Goal: Task Accomplishment & Management: Complete application form

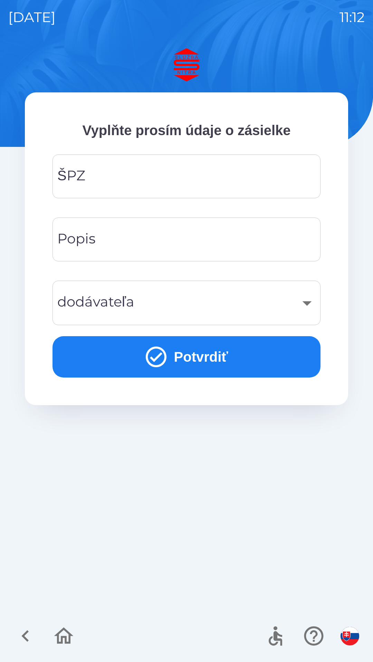
click at [81, 181] on div "ŠPZ ŠPZ" at bounding box center [186, 177] width 268 height 44
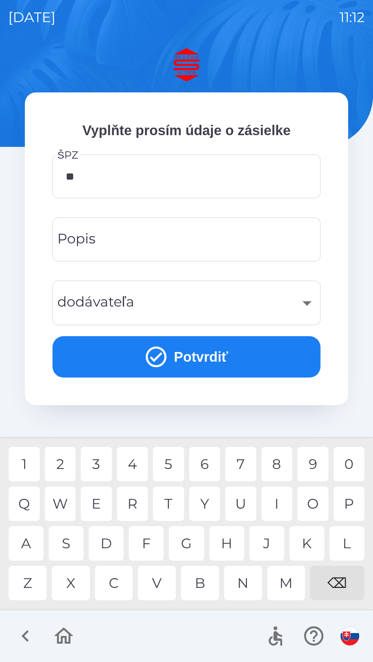
click at [175, 505] on div "T" at bounding box center [168, 504] width 31 height 34
click at [247, 465] on div "7" at bounding box center [240, 464] width 31 height 34
type input "*******"
click at [82, 242] on div "Popis Popis" at bounding box center [186, 240] width 268 height 44
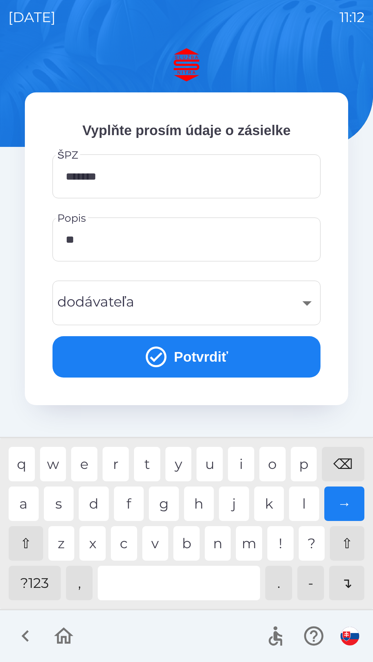
click at [270, 471] on div "o" at bounding box center [272, 464] width 26 height 34
type input "*****"
click at [306, 309] on div "​" at bounding box center [186, 303] width 251 height 28
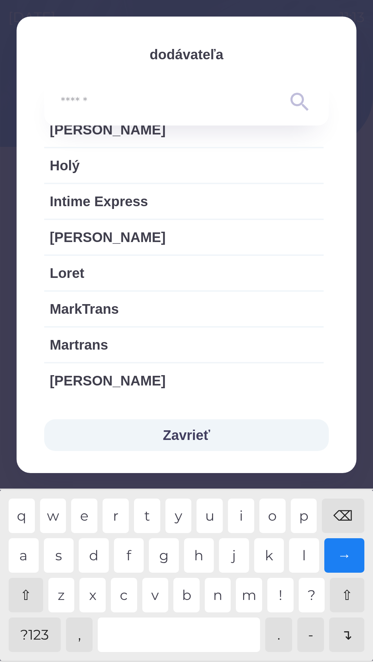
scroll to position [671, 0]
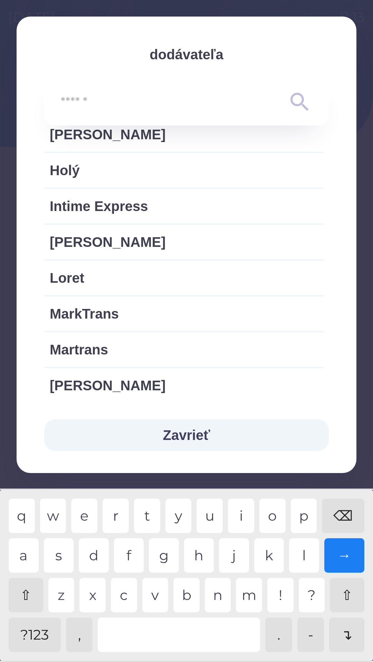
click at [183, 440] on button "Zavrieť" at bounding box center [186, 435] width 284 height 32
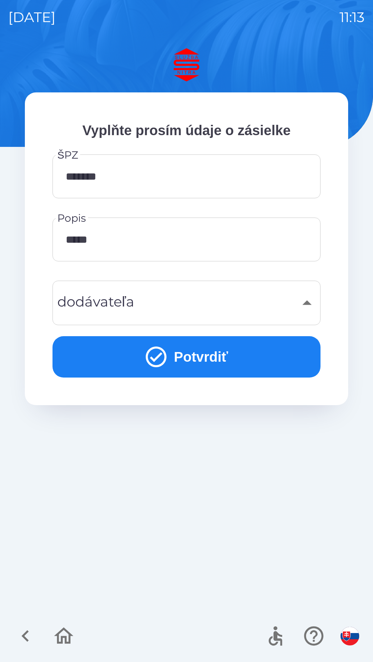
click at [138, 365] on button "Potvrdiť" at bounding box center [186, 356] width 268 height 41
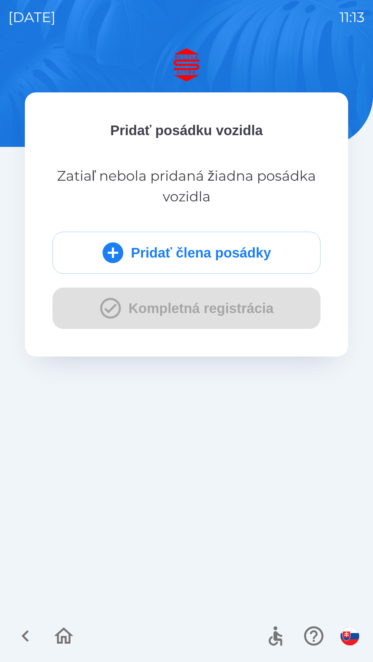
click at [147, 261] on button "Pridať člena posádky" at bounding box center [186, 253] width 268 height 42
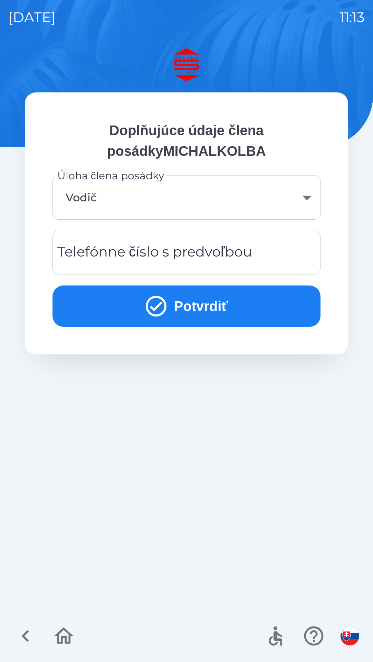
click at [102, 258] on div "Telefónne číslo s predvoľbou Telefónne číslo s predvoľbou" at bounding box center [186, 253] width 268 height 44
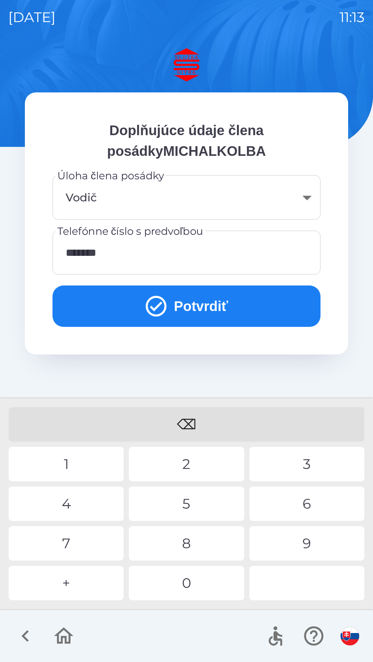
click at [182, 511] on div "5" at bounding box center [186, 504] width 115 height 34
type input "**********"
click at [174, 313] on button "Potvrdiť" at bounding box center [186, 306] width 268 height 41
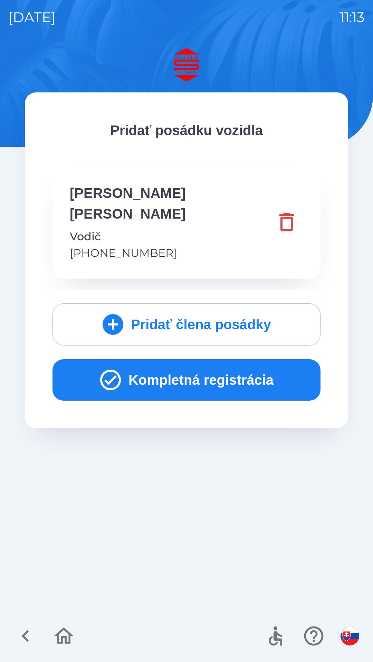
click at [180, 360] on button "Kompletná registrácia" at bounding box center [186, 379] width 268 height 41
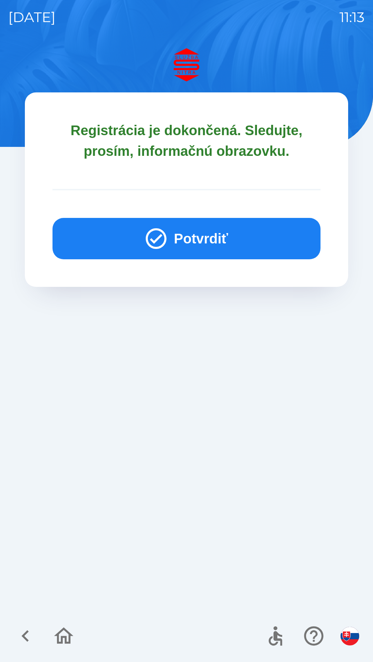
click at [171, 240] on button "Potvrdiť" at bounding box center [186, 238] width 268 height 41
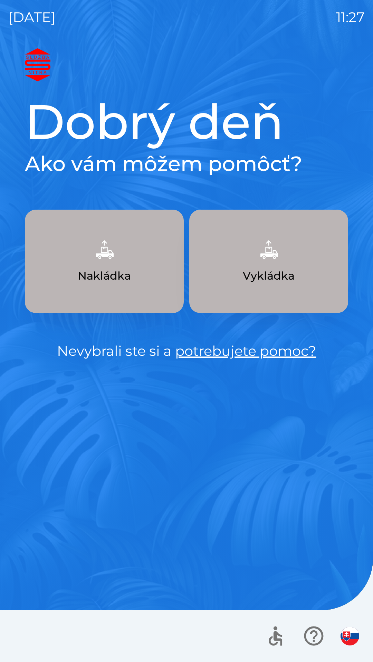
click at [113, 261] on img "button" at bounding box center [104, 250] width 30 height 30
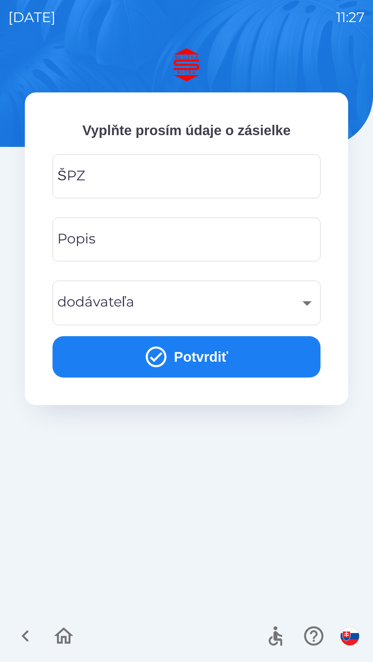
click at [143, 184] on input "ŠPZ" at bounding box center [186, 176] width 251 height 27
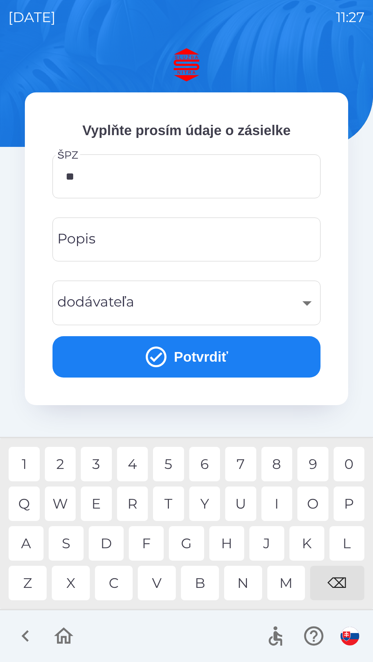
click at [132, 503] on div "R" at bounding box center [132, 504] width 31 height 34
click at [28, 466] on div "1" at bounding box center [24, 464] width 31 height 34
click at [276, 464] on div "8" at bounding box center [276, 464] width 31 height 34
click at [264, 544] on div "J" at bounding box center [266, 543] width 35 height 34
type input "*******"
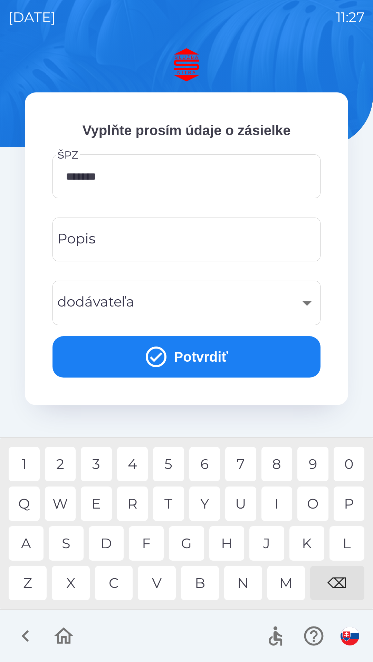
click at [74, 585] on div "X" at bounding box center [71, 583] width 38 height 34
click at [142, 241] on input "Popis" at bounding box center [186, 239] width 251 height 27
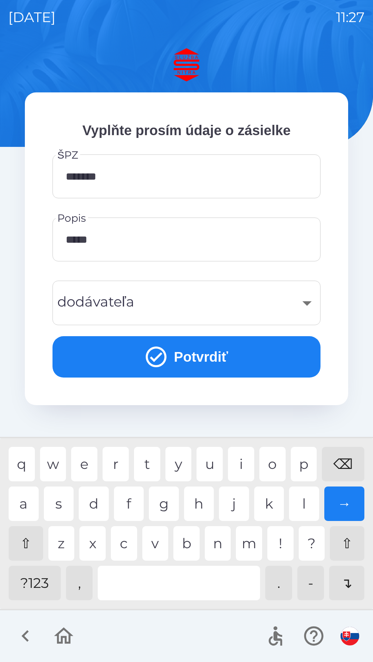
type input "******"
click at [185, 362] on button "Potvrdiť" at bounding box center [186, 356] width 268 height 41
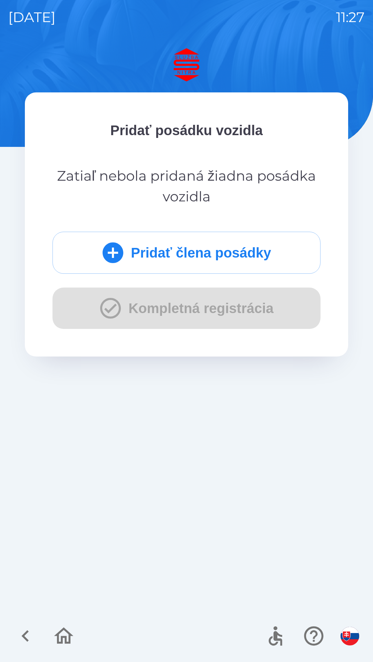
click at [150, 313] on div "Pridať člena posádky Kompletná registrácia" at bounding box center [186, 280] width 268 height 97
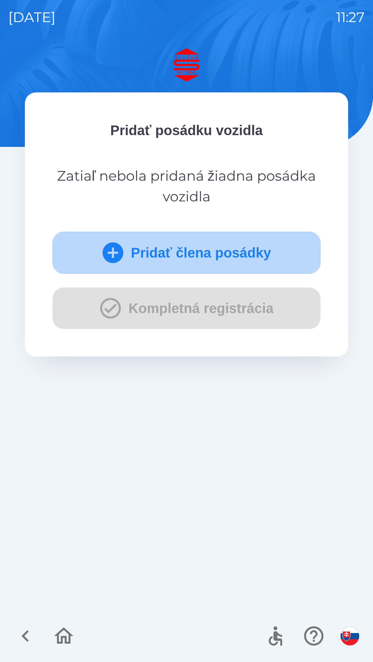
click at [165, 251] on button "Pridať člena posádky" at bounding box center [186, 253] width 268 height 42
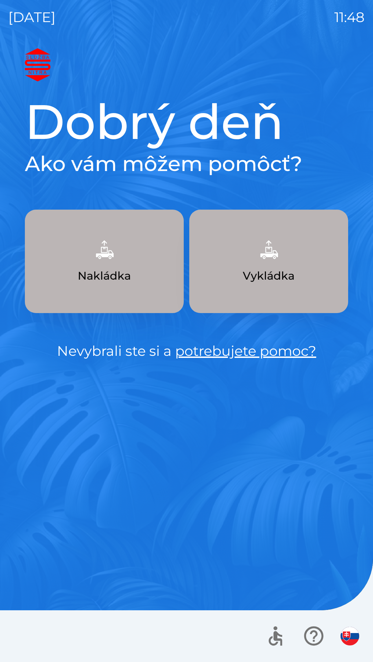
click at [280, 278] on p "Vykládka" at bounding box center [268, 276] width 52 height 17
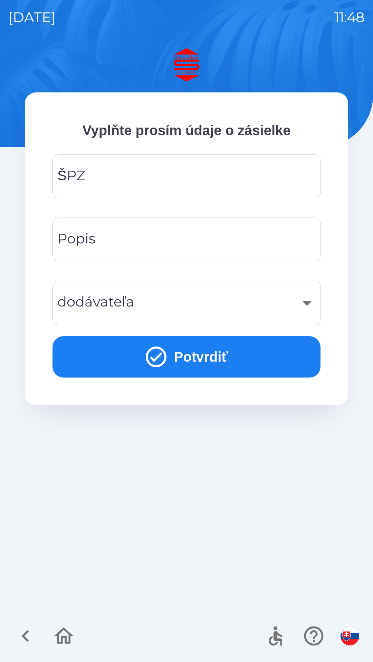
click at [135, 181] on input "ŠPZ" at bounding box center [186, 176] width 251 height 27
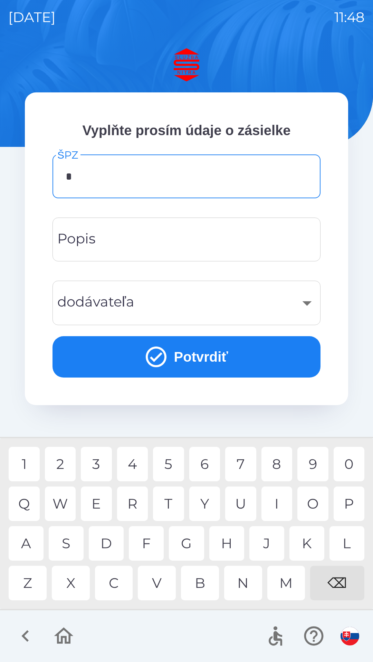
click at [346, 466] on div "0" at bounding box center [348, 464] width 31 height 34
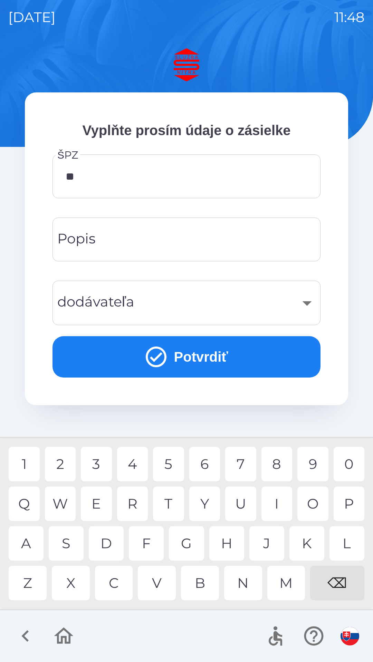
click at [243, 574] on div "N" at bounding box center [243, 583] width 38 height 34
type input "*"
click at [340, 576] on div "⌫" at bounding box center [337, 583] width 54 height 34
click at [346, 505] on div "P" at bounding box center [348, 504] width 31 height 34
click at [252, 581] on div "N" at bounding box center [243, 583] width 38 height 34
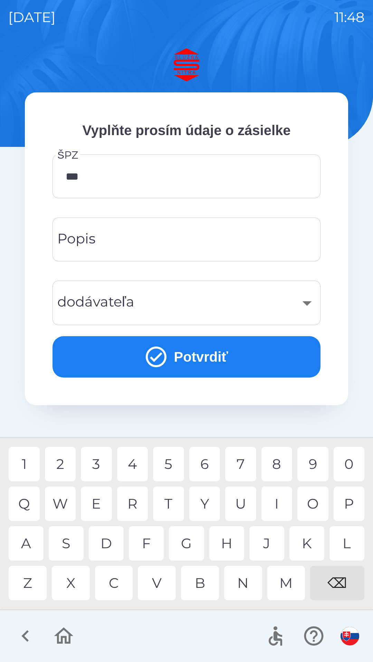
click at [306, 461] on div "9" at bounding box center [312, 464] width 31 height 34
type input "*******"
click at [126, 238] on input "Popis" at bounding box center [186, 239] width 251 height 27
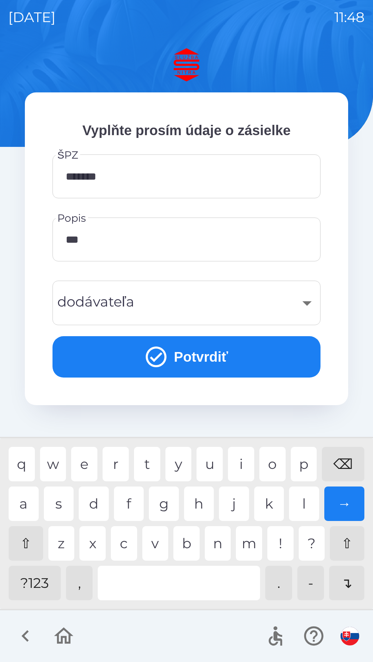
click at [223, 538] on div "n" at bounding box center [218, 543] width 26 height 34
click at [87, 466] on div "e" at bounding box center [84, 464] width 26 height 34
click at [180, 578] on div at bounding box center [179, 583] width 162 height 34
click at [300, 506] on div "l" at bounding box center [304, 504] width 30 height 34
click at [222, 542] on div "n" at bounding box center [218, 543] width 26 height 34
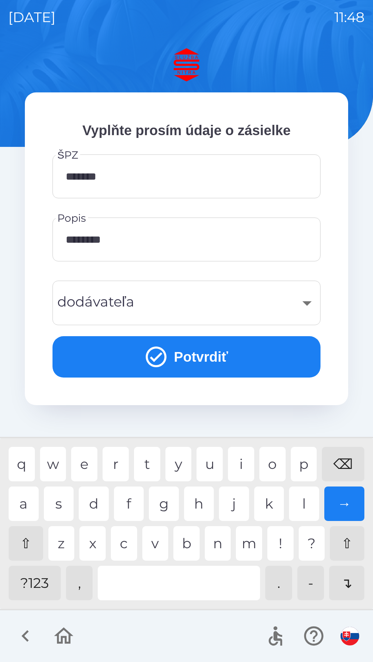
type input "*********"
click at [91, 462] on div "e" at bounding box center [84, 464] width 26 height 34
click at [143, 304] on div "​" at bounding box center [186, 303] width 251 height 28
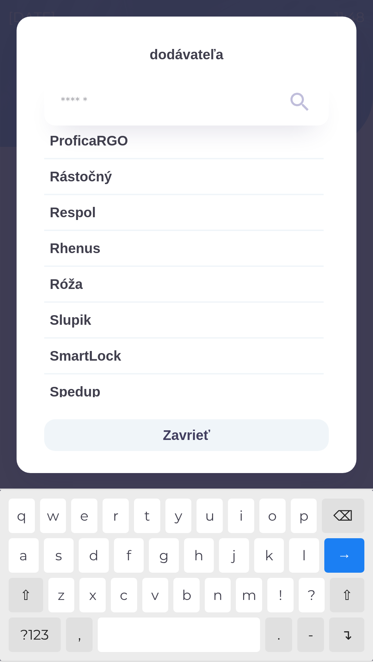
scroll to position [1084, 0]
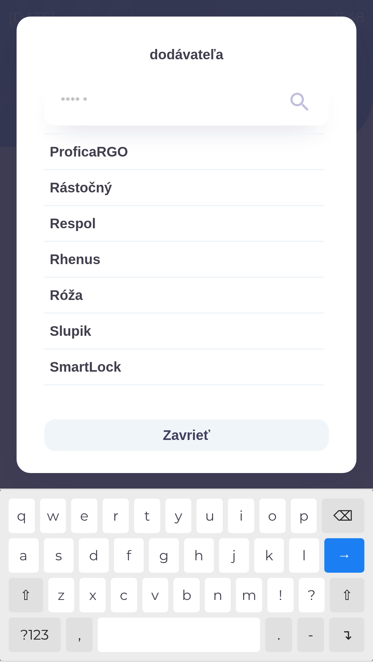
click at [127, 258] on span "Rhenus" at bounding box center [184, 259] width 268 height 21
type input "***"
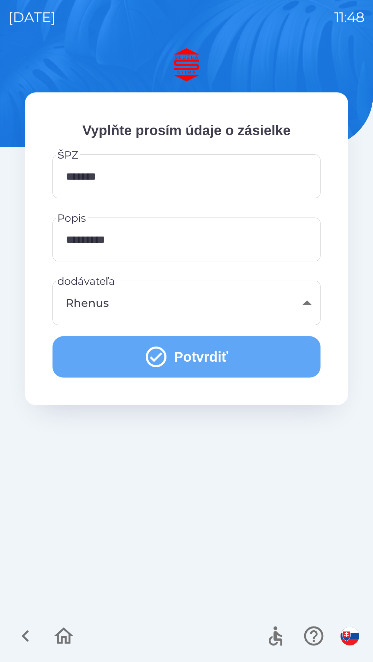
click at [199, 351] on button "Potvrdiť" at bounding box center [186, 356] width 268 height 41
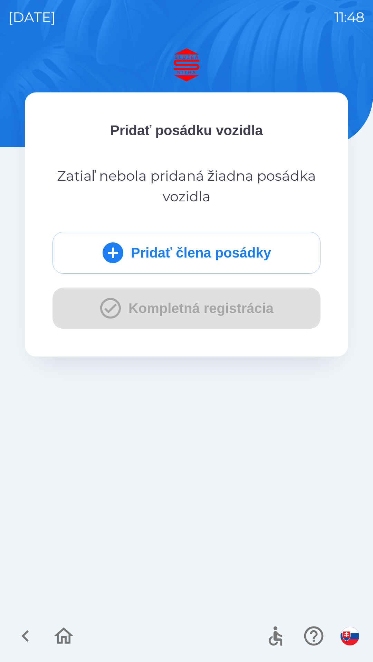
click at [211, 247] on button "Pridať člena posádky" at bounding box center [186, 253] width 268 height 42
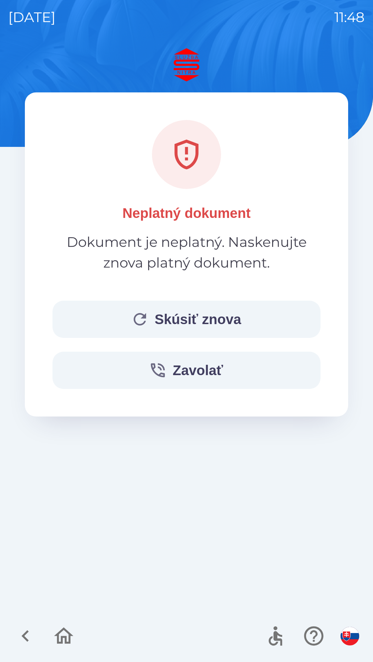
click at [209, 319] on button "Skúsiť znova" at bounding box center [186, 319] width 268 height 37
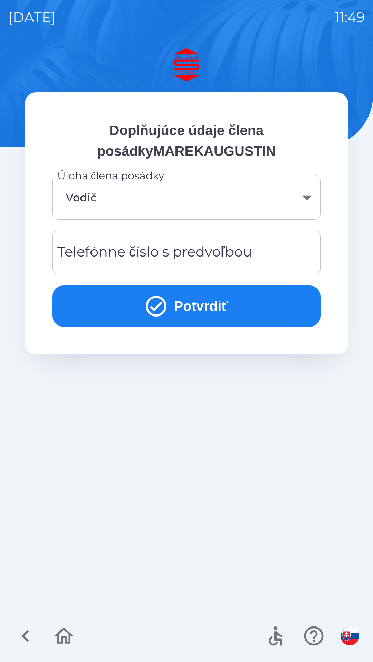
click at [191, 297] on button "Potvrdiť" at bounding box center [186, 306] width 268 height 41
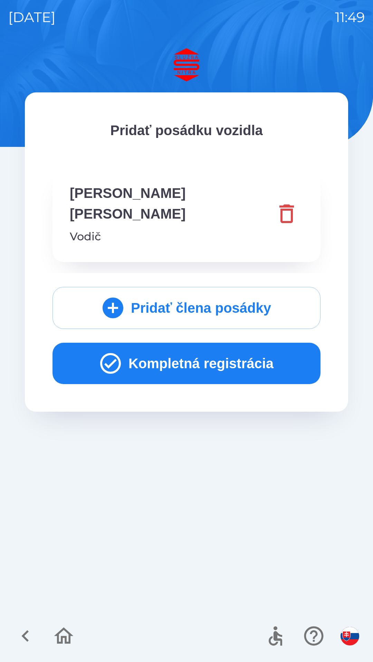
click at [198, 343] on button "Kompletná registrácia" at bounding box center [186, 363] width 268 height 41
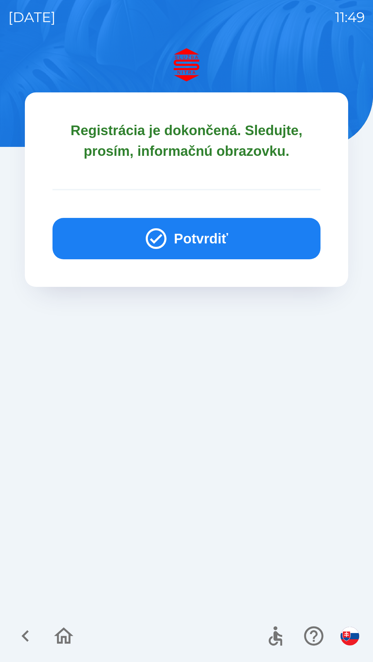
click at [189, 235] on button "Potvrdiť" at bounding box center [186, 238] width 268 height 41
